Goal: Navigation & Orientation: Find specific page/section

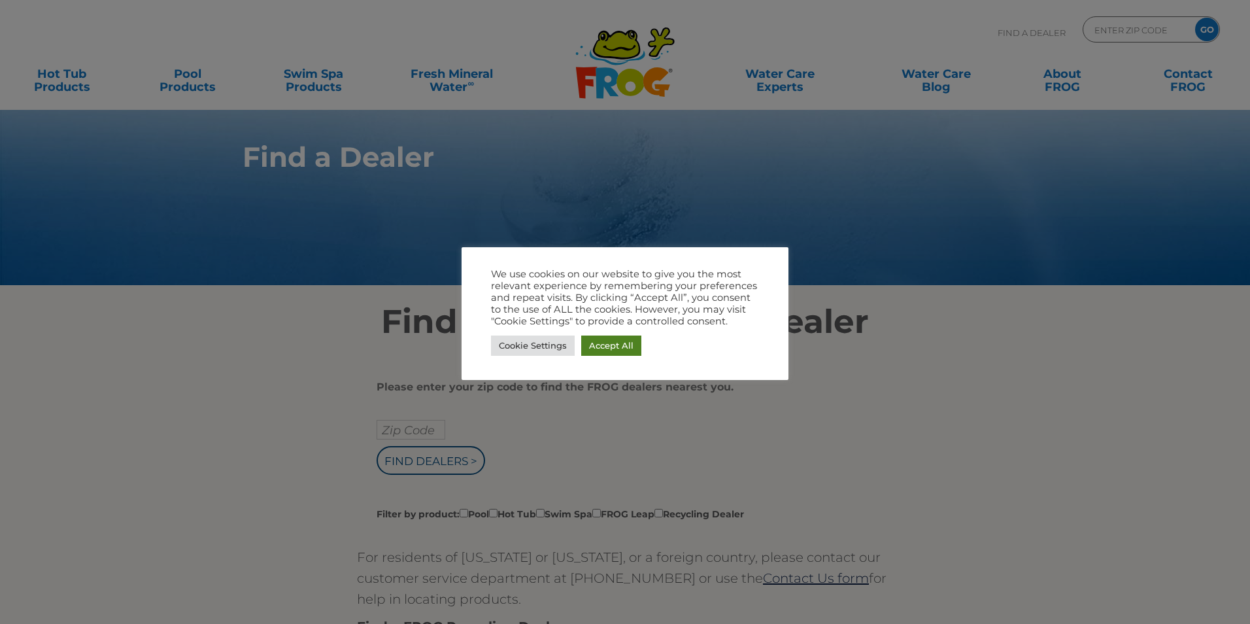
click at [587, 347] on link "Accept All" at bounding box center [611, 345] width 60 height 20
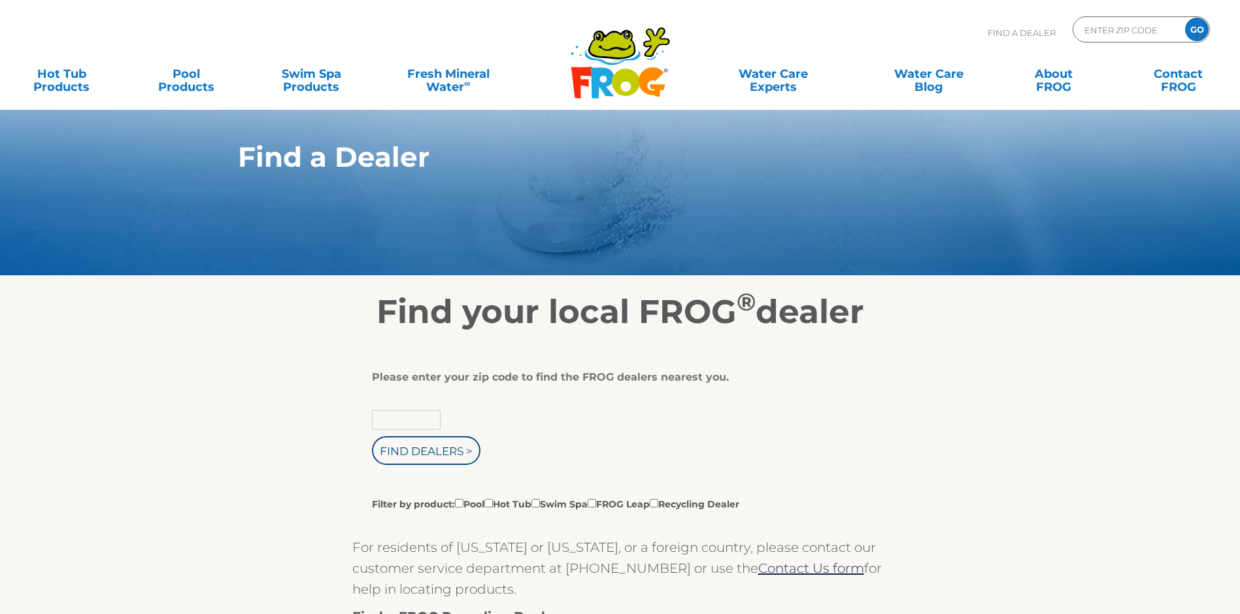
click at [388, 425] on input "text" at bounding box center [406, 420] width 69 height 20
type input "59801"
click at [426, 465] on input "Find Dealers >" at bounding box center [426, 450] width 109 height 29
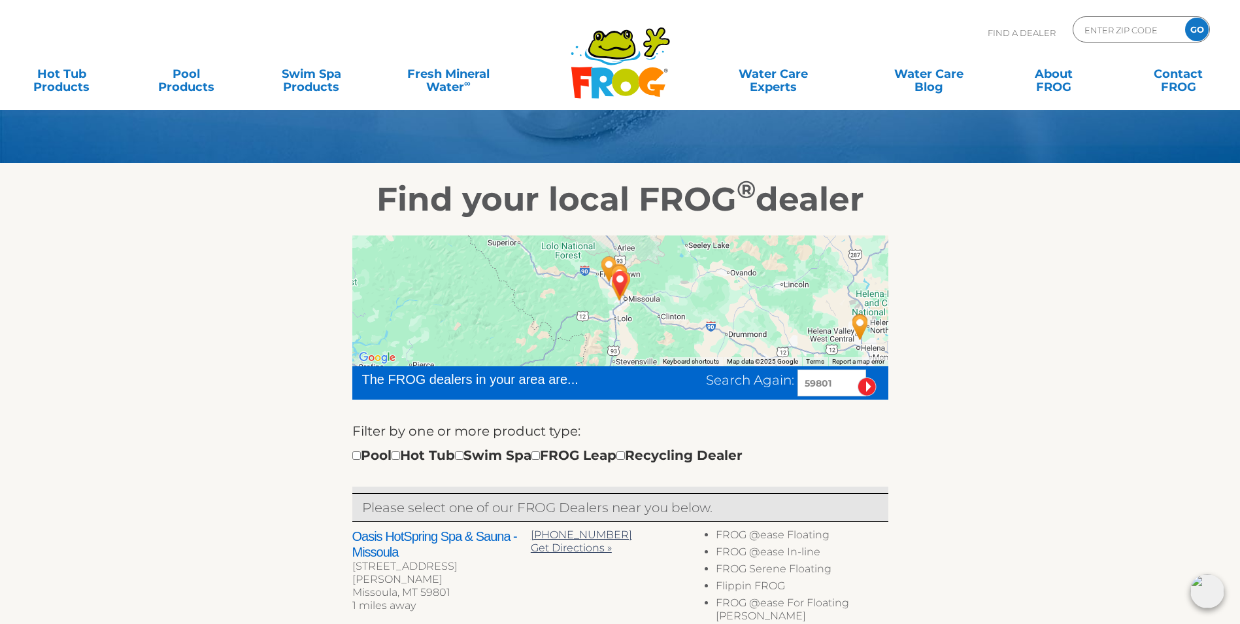
scroll to position [131, 0]
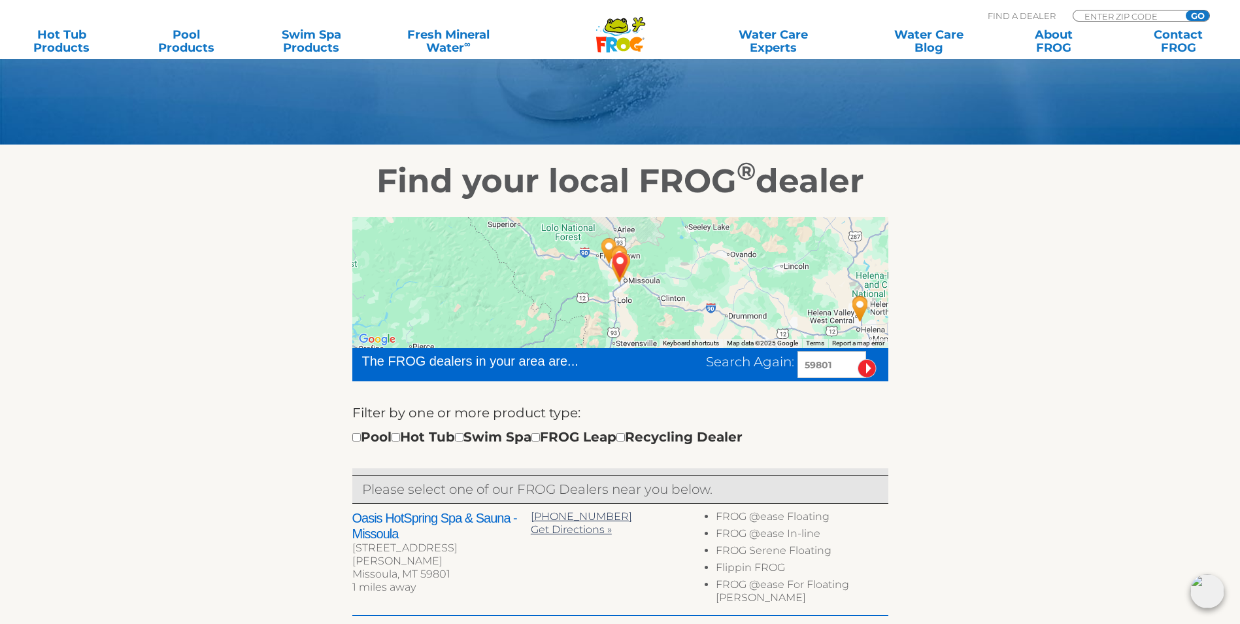
click at [407, 447] on div "Pool Hot Tub Swim Spa FROG Leap Recycling Dealer" at bounding box center [547, 436] width 390 height 21
click at [400, 441] on input "checkbox" at bounding box center [396, 437] width 9 height 9
checkbox input "true"
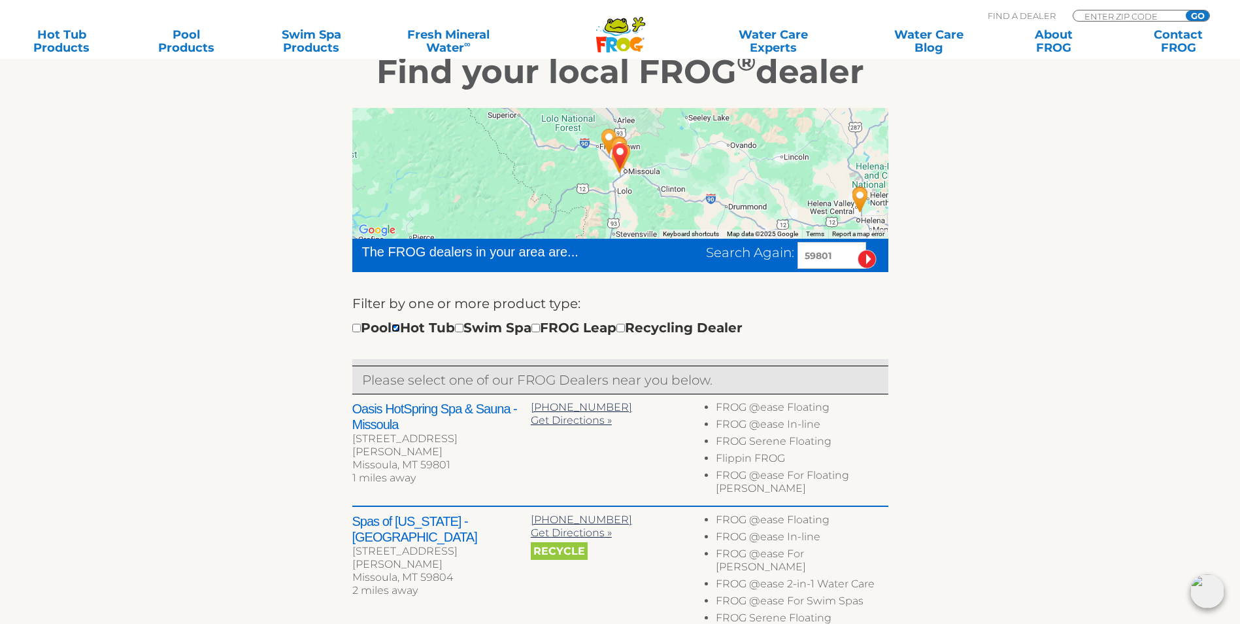
scroll to position [262, 0]
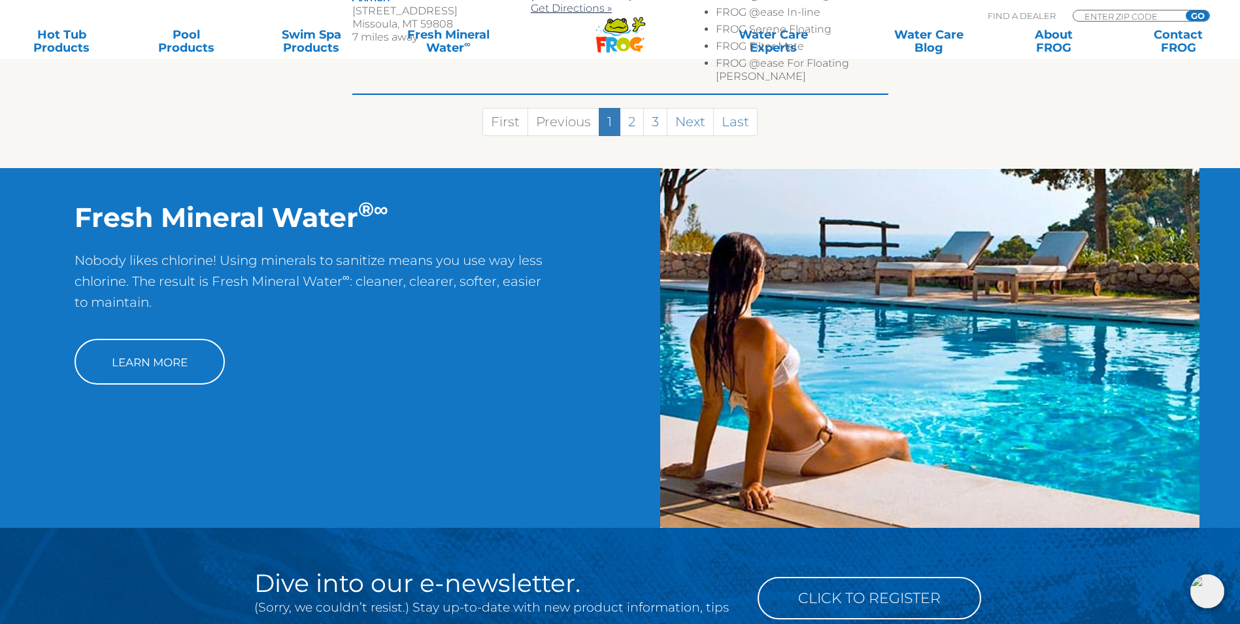
scroll to position [1142, 0]
